Goal: Entertainment & Leisure: Consume media (video, audio)

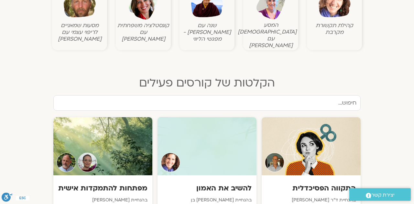
scroll to position [275, 0]
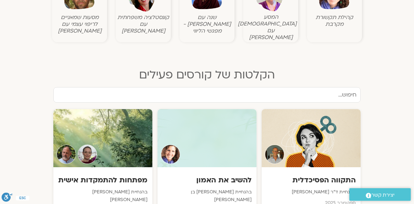
click at [93, 176] on h3 "מפתחות להתמקדות אישית" at bounding box center [102, 181] width 89 height 10
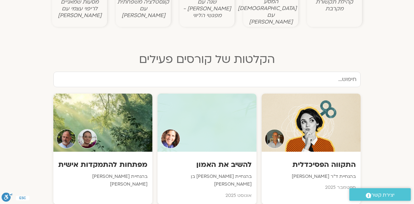
scroll to position [306, 0]
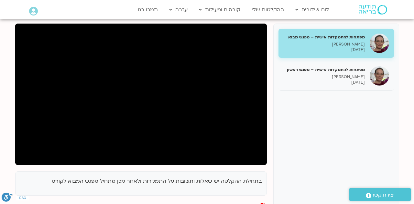
scroll to position [80, 0]
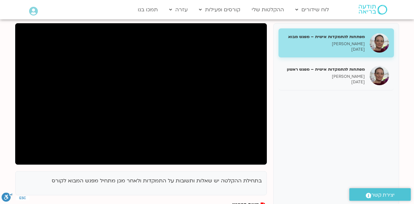
click at [316, 87] on div "מפתחות להתמקדות אישית – מפגש ראשון דנה גניהר 21/09/2025" at bounding box center [337, 75] width 116 height 29
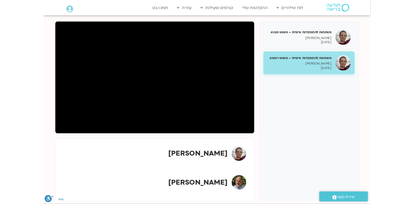
scroll to position [87, 0]
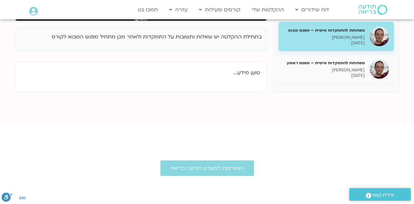
scroll to position [80, 0]
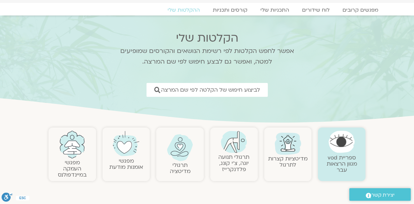
click at [346, 149] on img at bounding box center [342, 142] width 26 height 22
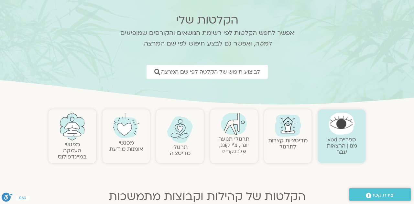
scroll to position [51, 0]
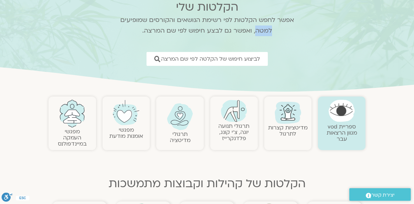
click at [346, 123] on link "ספריית vod מגוון הרצאות עבר" at bounding box center [342, 133] width 30 height 20
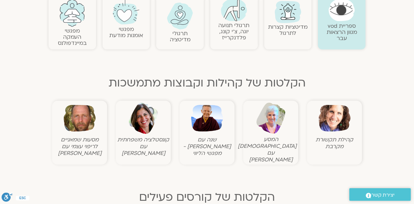
scroll to position [154, 0]
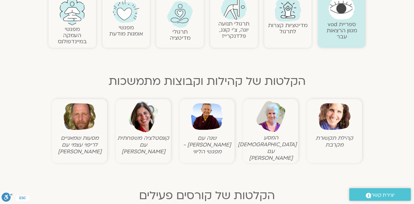
click at [340, 136] on figcaption "קהילת תקשורת מקרבת" at bounding box center [335, 142] width 52 height 14
click at [336, 115] on img at bounding box center [335, 117] width 32 height 32
click at [332, 132] on img at bounding box center [335, 117] width 32 height 32
click at [338, 114] on img at bounding box center [335, 117] width 32 height 32
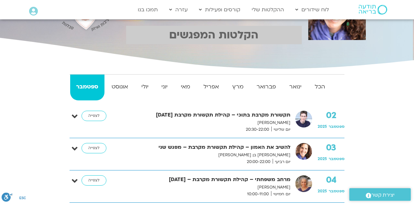
scroll to position [83, 0]
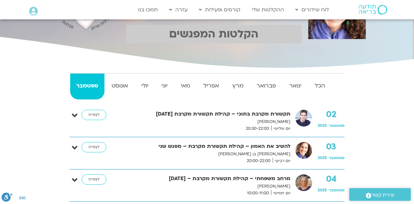
click at [259, 115] on strong "תקשורת מקרבת בתוכי – קהילת תקשורת מקרבת [DATE]" at bounding box center [206, 114] width 170 height 9
click at [89, 112] on link "לצפייה" at bounding box center [94, 115] width 25 height 10
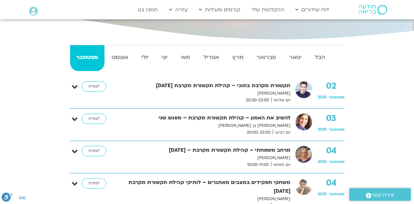
scroll to position [115, 0]
